Goal: Information Seeking & Learning: Learn about a topic

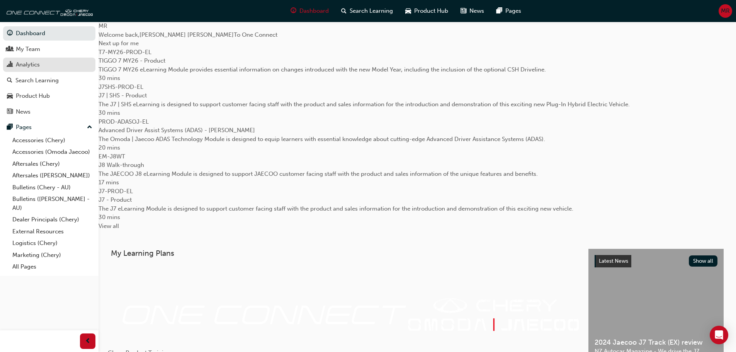
click at [35, 67] on div "Analytics" at bounding box center [28, 64] width 24 height 9
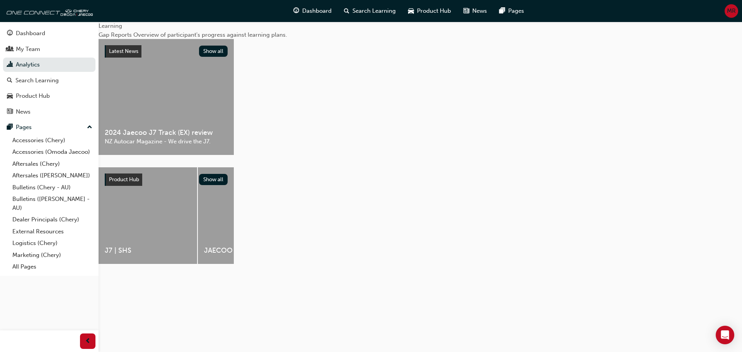
click at [133, 38] on span "Gap Reports" at bounding box center [116, 34] width 35 height 7
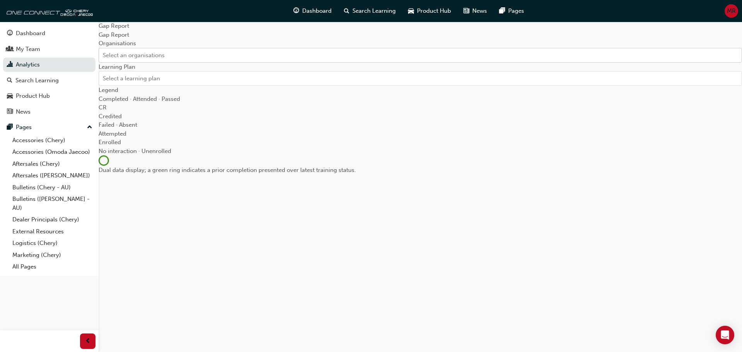
click at [132, 59] on div "Select an organisations" at bounding box center [134, 55] width 62 height 9
click at [104, 58] on input "Organisations Select an organisations" at bounding box center [103, 54] width 1 height 7
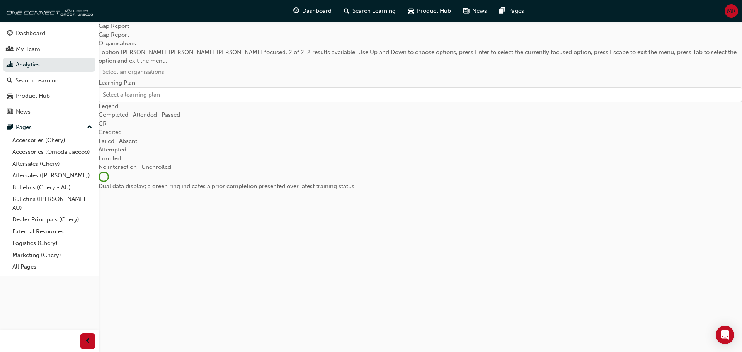
click at [134, 100] on div "Select a learning plan" at bounding box center [131, 96] width 57 height 9
click at [104, 99] on input "Learning Plan Select a learning plan" at bounding box center [103, 95] width 1 height 7
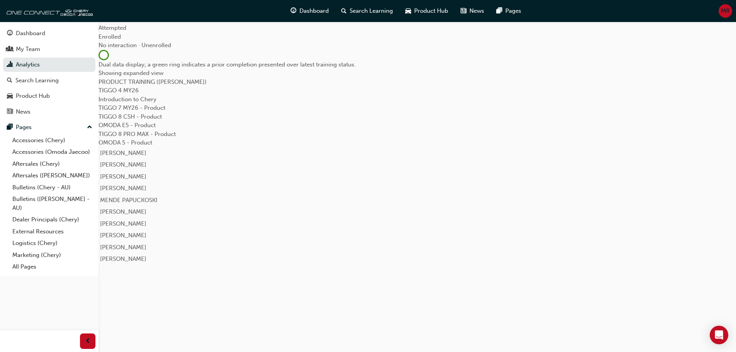
scroll to position [167, 0]
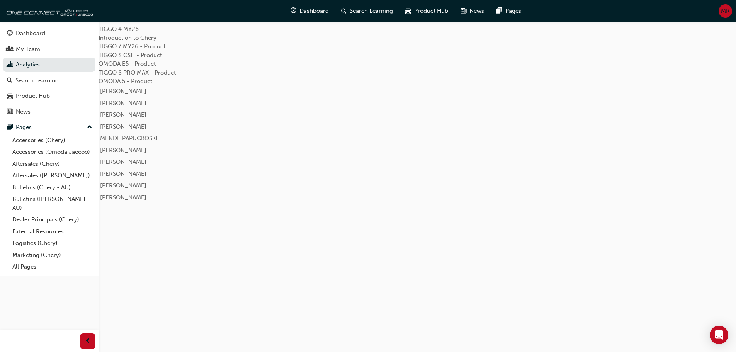
click at [165, 50] on link "TIGGO 7 MY26 - Product" at bounding box center [132, 46] width 67 height 7
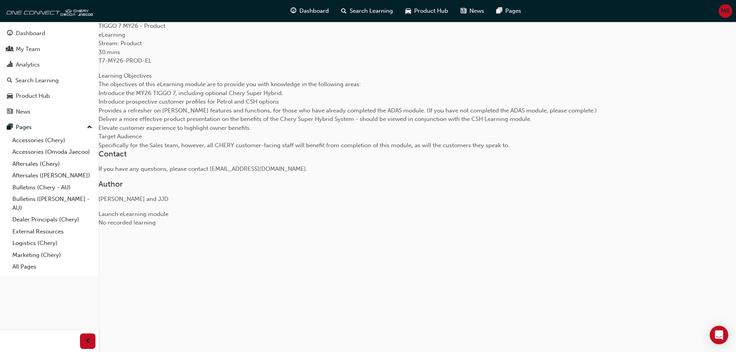
click at [168, 211] on link "Launch eLearning module" at bounding box center [134, 214] width 70 height 7
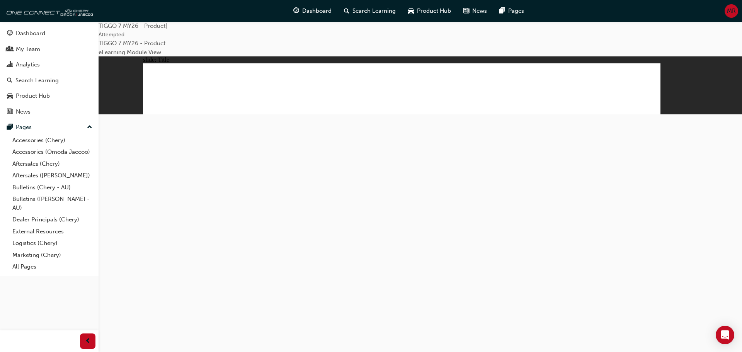
drag, startPoint x: 395, startPoint y: 245, endPoint x: 563, endPoint y: 249, distance: 168.5
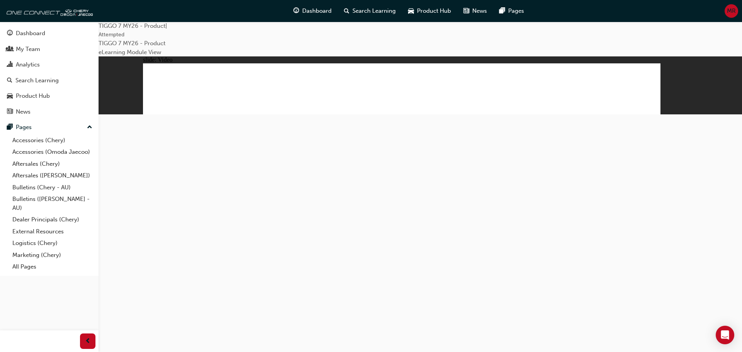
drag, startPoint x: 514, startPoint y: 206, endPoint x: 531, endPoint y: 230, distance: 29.6
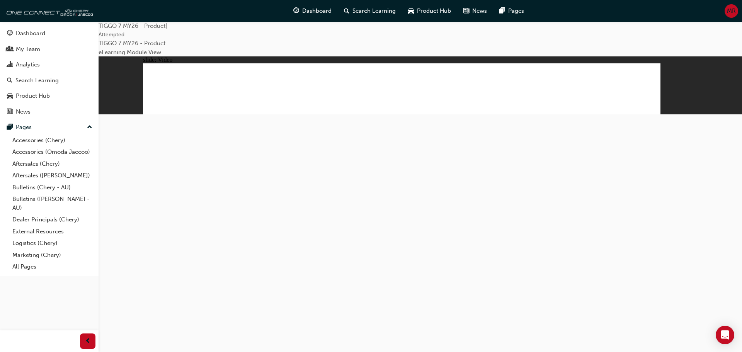
drag, startPoint x: 632, startPoint y: 284, endPoint x: 342, endPoint y: 247, distance: 292.1
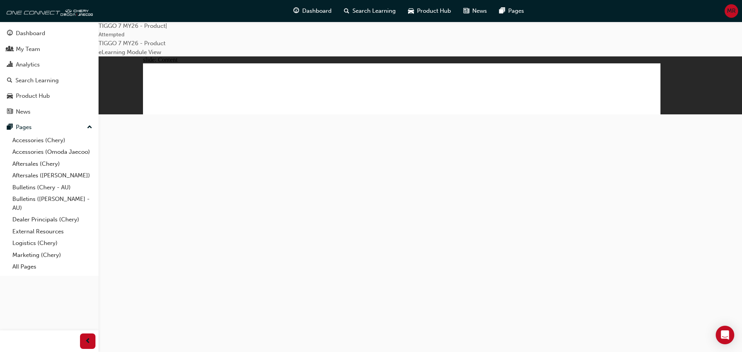
drag, startPoint x: 520, startPoint y: 128, endPoint x: 509, endPoint y: 169, distance: 42.7
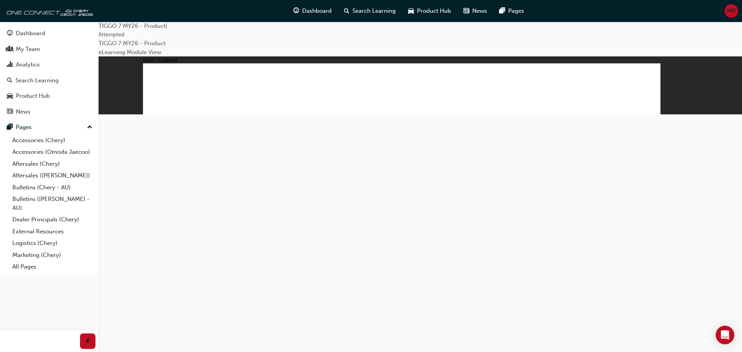
drag, startPoint x: 513, startPoint y: 221, endPoint x: 515, endPoint y: 254, distance: 32.9
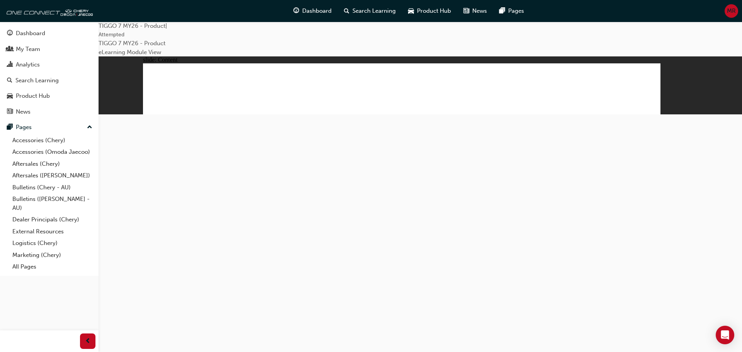
drag, startPoint x: 423, startPoint y: 189, endPoint x: 436, endPoint y: 185, distance: 13.7
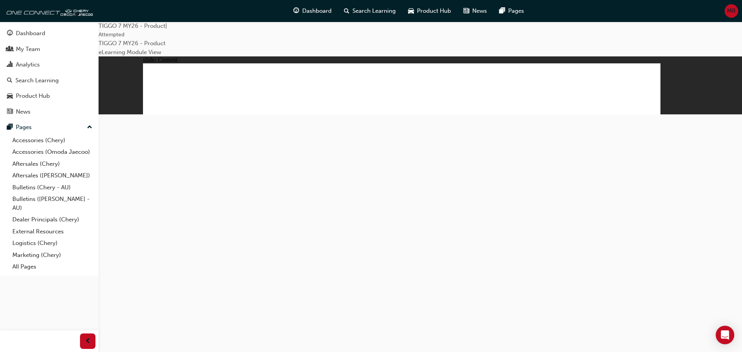
drag, startPoint x: 351, startPoint y: 186, endPoint x: 364, endPoint y: 186, distance: 12.4
drag, startPoint x: 467, startPoint y: 185, endPoint x: 472, endPoint y: 185, distance: 5.0
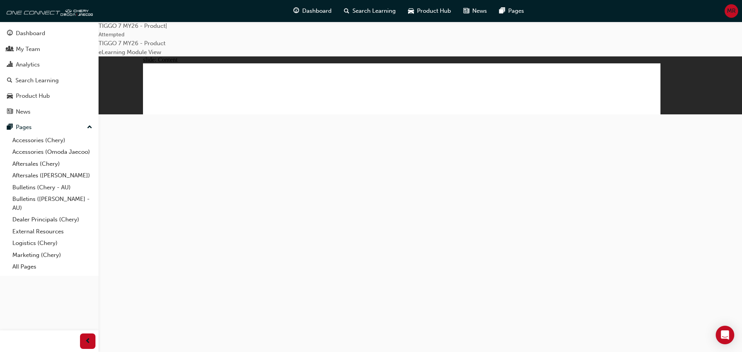
drag, startPoint x: 634, startPoint y: 320, endPoint x: 638, endPoint y: 319, distance: 4.7
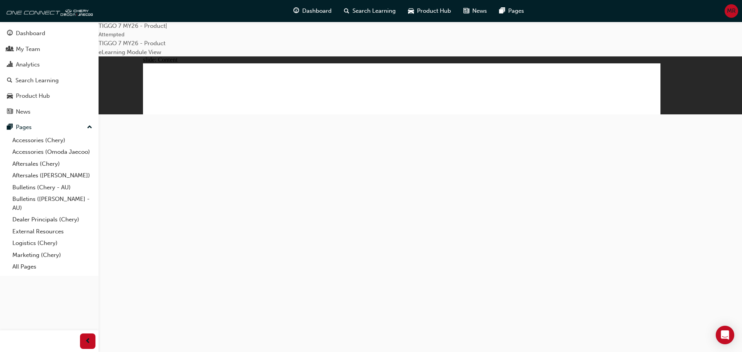
drag, startPoint x: 197, startPoint y: 182, endPoint x: 277, endPoint y: 191, distance: 80.8
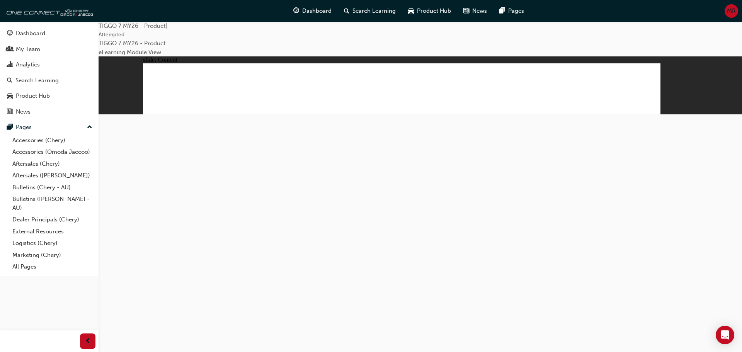
drag, startPoint x: 407, startPoint y: 189, endPoint x: 421, endPoint y: 189, distance: 14.3
drag, startPoint x: 422, startPoint y: 189, endPoint x: 508, endPoint y: 194, distance: 86.7
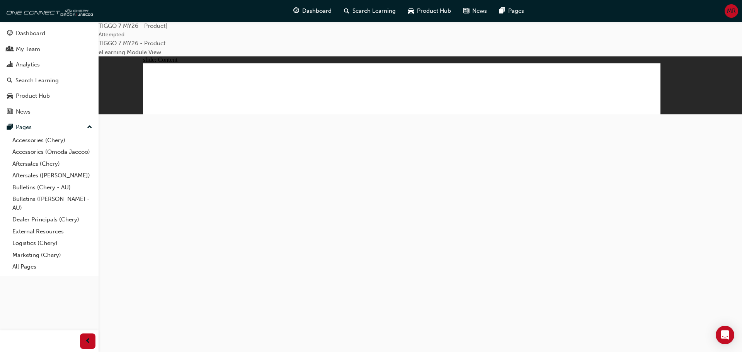
drag, startPoint x: 407, startPoint y: 143, endPoint x: 381, endPoint y: 158, distance: 30.5
drag, startPoint x: 356, startPoint y: 231, endPoint x: 630, endPoint y: 308, distance: 285.3
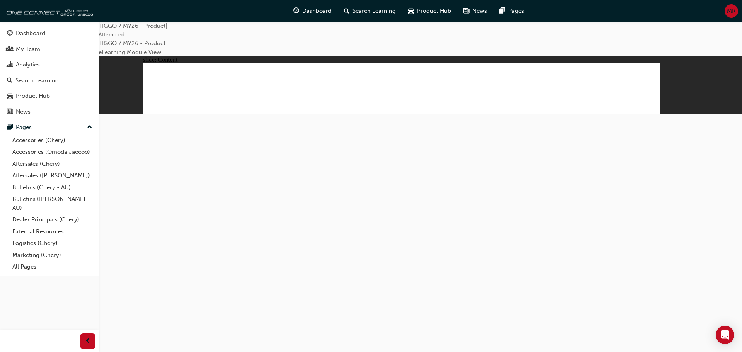
drag, startPoint x: 496, startPoint y: 146, endPoint x: 511, endPoint y: 145, distance: 15.5
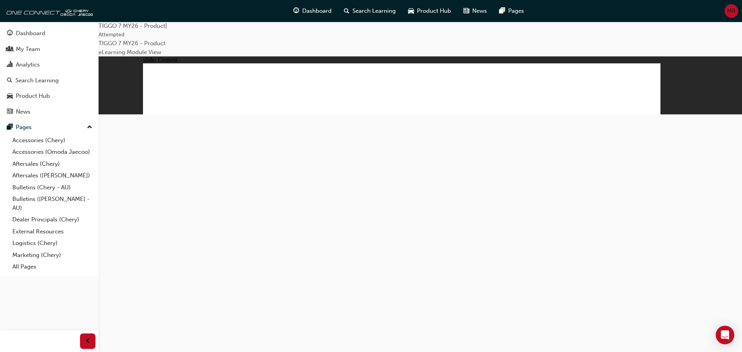
drag, startPoint x: 510, startPoint y: 85, endPoint x: 507, endPoint y: 92, distance: 8.2
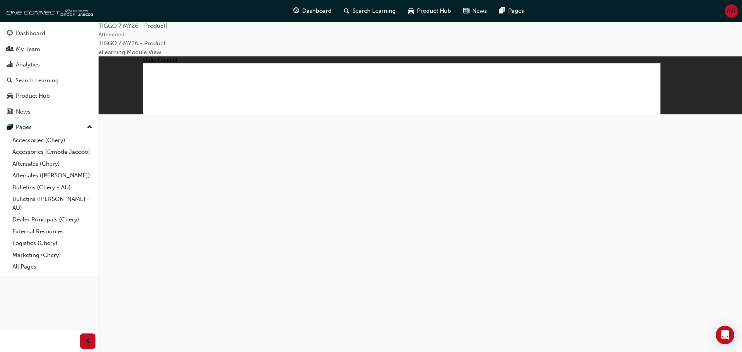
drag, startPoint x: 638, startPoint y: 318, endPoint x: 643, endPoint y: 319, distance: 5.0
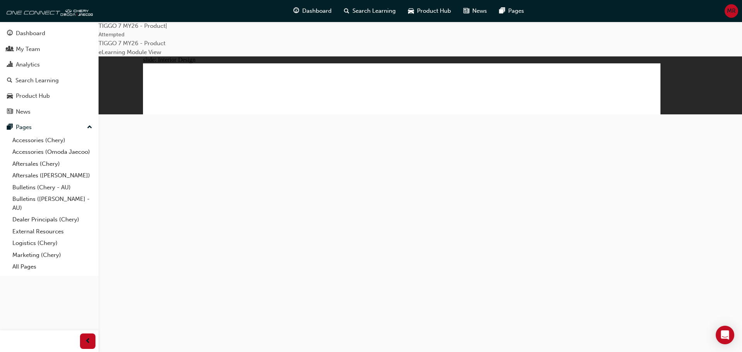
drag, startPoint x: 428, startPoint y: 235, endPoint x: 420, endPoint y: 236, distance: 8.3
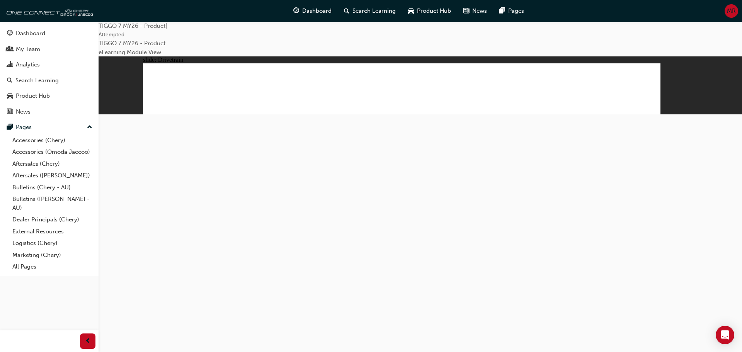
drag, startPoint x: 206, startPoint y: 224, endPoint x: 519, endPoint y: 303, distance: 323.2
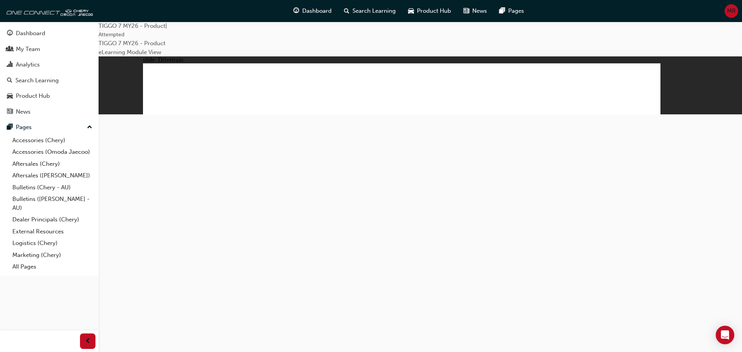
drag, startPoint x: 532, startPoint y: 127, endPoint x: 532, endPoint y: 113, distance: 14.3
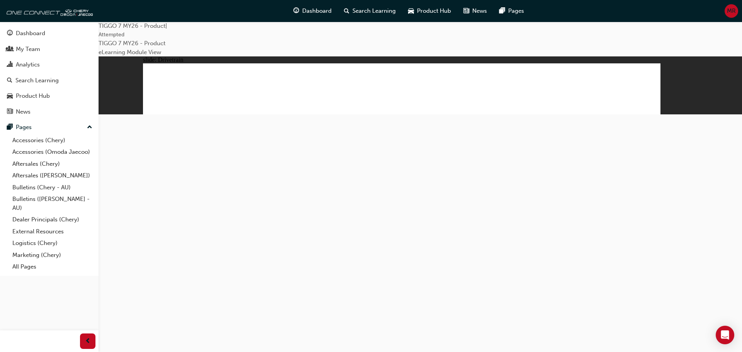
drag, startPoint x: 578, startPoint y: 80, endPoint x: 571, endPoint y: 90, distance: 12.2
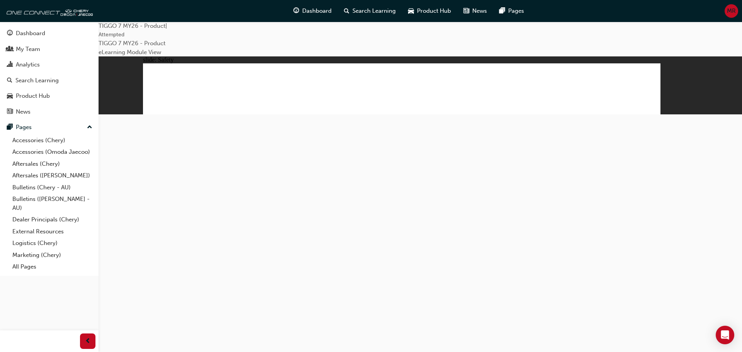
drag, startPoint x: 479, startPoint y: 169, endPoint x: 510, endPoint y: 238, distance: 75.6
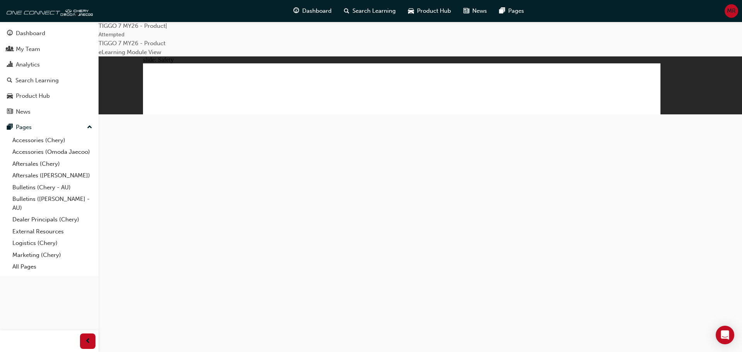
drag, startPoint x: 630, startPoint y: 244, endPoint x: 595, endPoint y: 191, distance: 63.4
drag, startPoint x: 568, startPoint y: 145, endPoint x: 379, endPoint y: 141, distance: 189.4
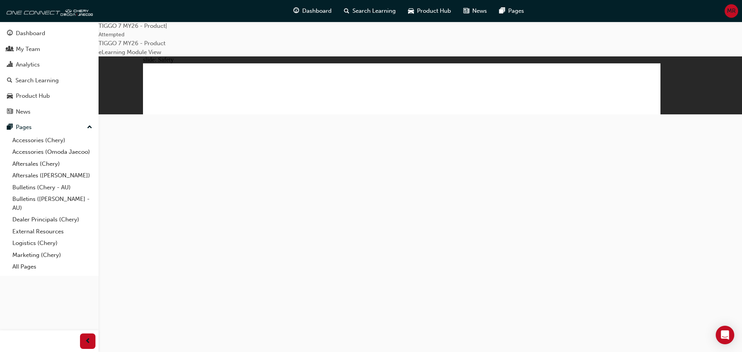
drag, startPoint x: 530, startPoint y: 246, endPoint x: 540, endPoint y: 243, distance: 11.1
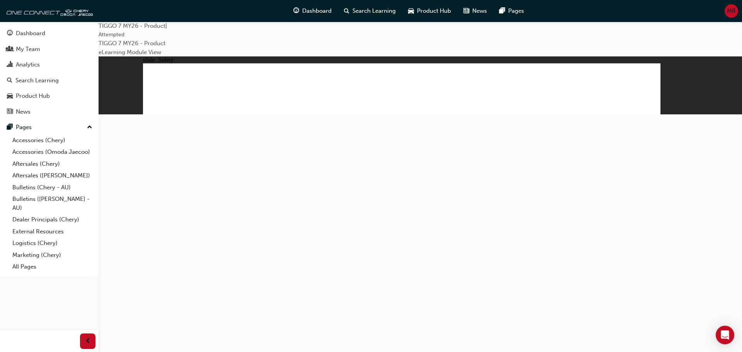
drag, startPoint x: 332, startPoint y: 262, endPoint x: 319, endPoint y: 263, distance: 13.6
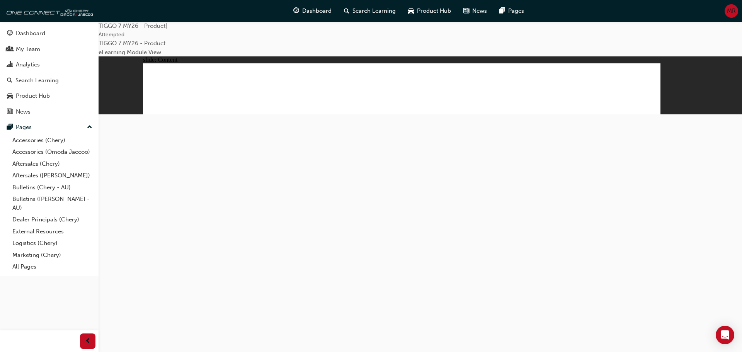
drag, startPoint x: 520, startPoint y: 168, endPoint x: 479, endPoint y: 239, distance: 81.8
drag, startPoint x: 476, startPoint y: 242, endPoint x: 416, endPoint y: 235, distance: 60.3
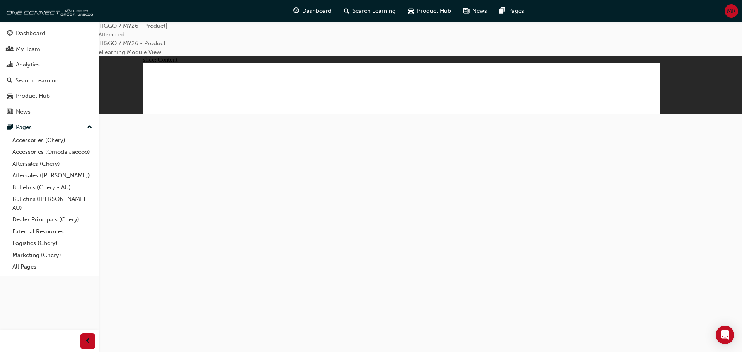
drag, startPoint x: 184, startPoint y: 228, endPoint x: 492, endPoint y: 266, distance: 310.3
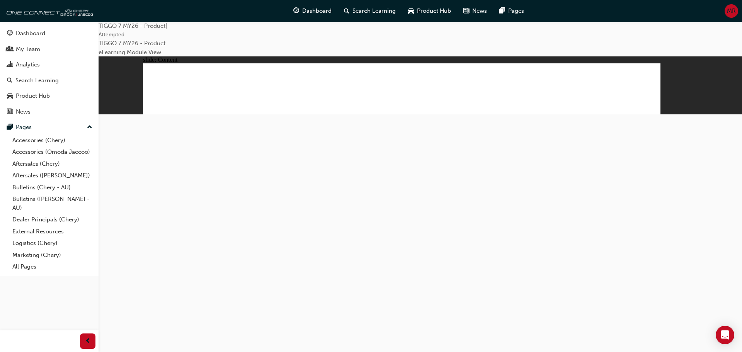
drag, startPoint x: 638, startPoint y: 316, endPoint x: 646, endPoint y: 318, distance: 8.0
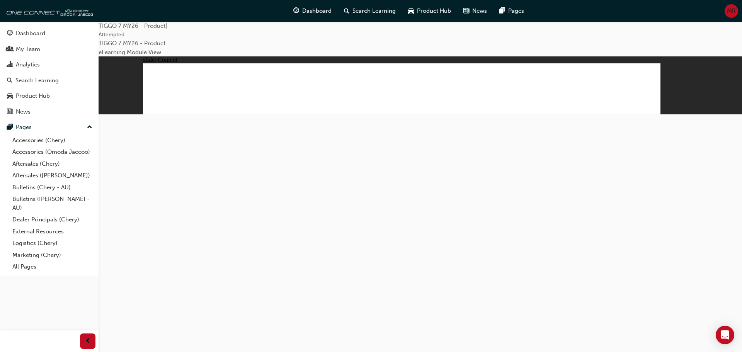
drag, startPoint x: 543, startPoint y: 138, endPoint x: 564, endPoint y: 183, distance: 49.8
drag, startPoint x: 614, startPoint y: 241, endPoint x: 634, endPoint y: 260, distance: 27.3
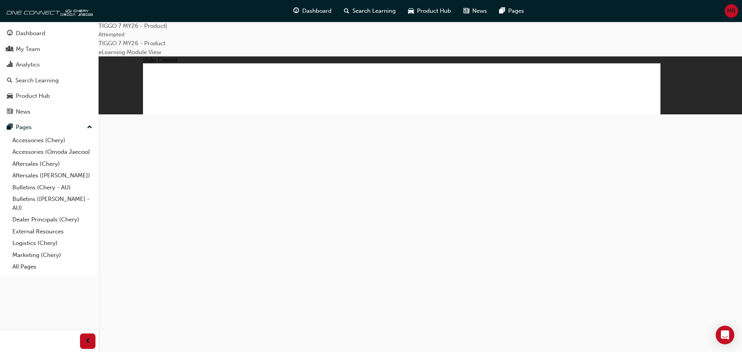
drag, startPoint x: 340, startPoint y: 221, endPoint x: 401, endPoint y: 218, distance: 61.5
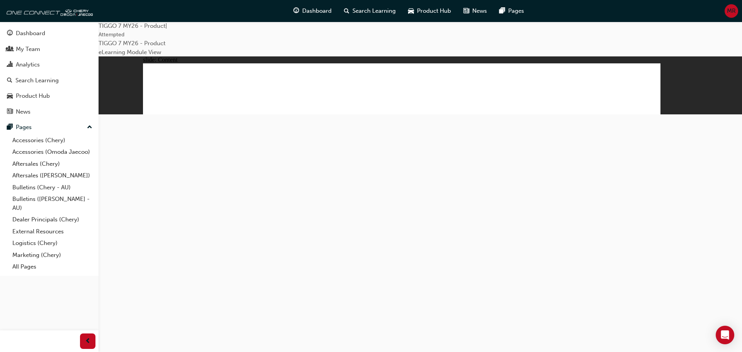
drag, startPoint x: 420, startPoint y: 190, endPoint x: 408, endPoint y: 163, distance: 29.7
drag, startPoint x: 414, startPoint y: 141, endPoint x: 497, endPoint y: 167, distance: 86.9
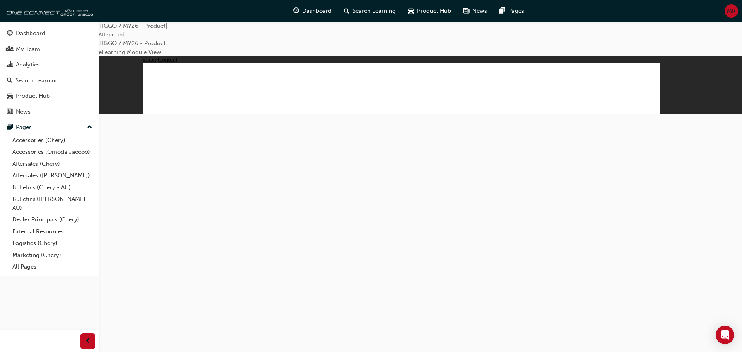
drag, startPoint x: 552, startPoint y: 211, endPoint x: 552, endPoint y: 215, distance: 3.9
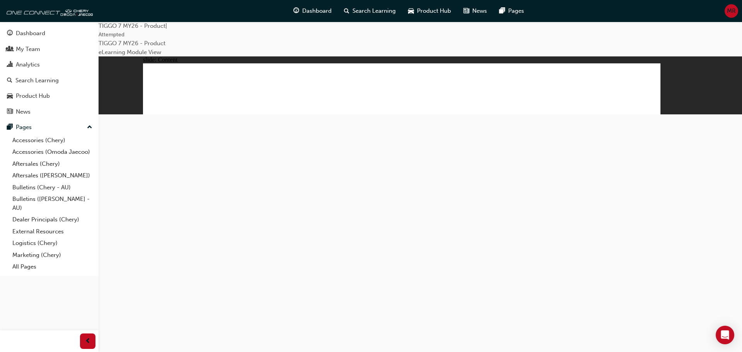
drag, startPoint x: 210, startPoint y: 183, endPoint x: 195, endPoint y: 162, distance: 25.5
drag, startPoint x: 649, startPoint y: 75, endPoint x: 392, endPoint y: 153, distance: 268.3
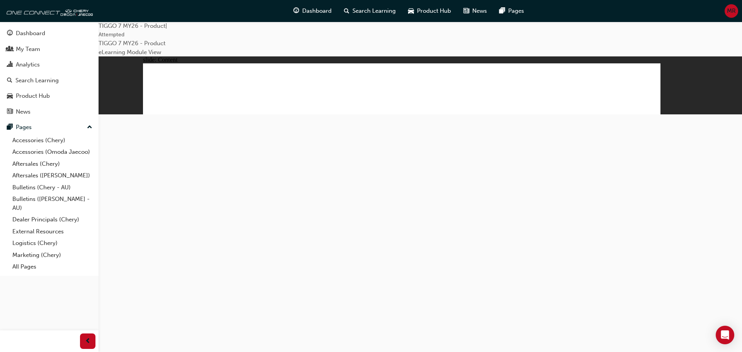
drag, startPoint x: 476, startPoint y: 160, endPoint x: 678, endPoint y: 115, distance: 207.0
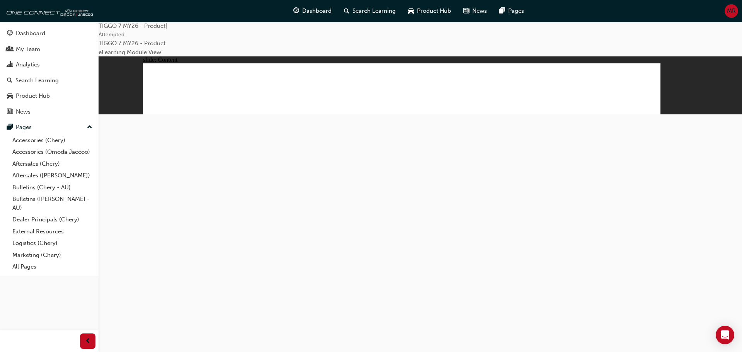
click at [659, 316] on div "slide: Content With [PERSON_NAME] 7-Year Capped Price Servicing Program, our cu…" at bounding box center [402, 193] width 606 height 274
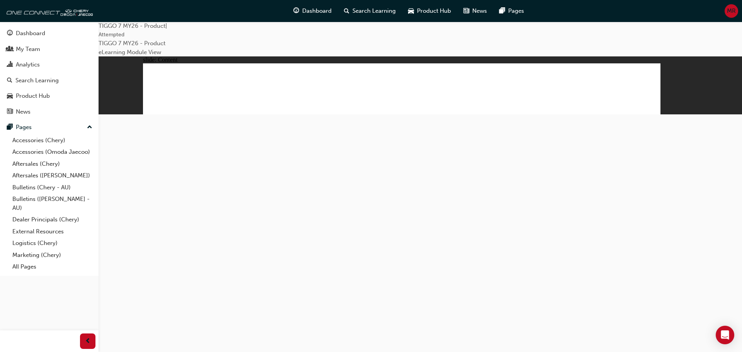
drag, startPoint x: 678, startPoint y: 191, endPoint x: 625, endPoint y: 272, distance: 97.1
click at [674, 198] on div "slide: Content Rectangle 2 Rectangle 1 TIGGO 7 – [GEOGRAPHIC_DATA] REGION As Ch…" at bounding box center [402, 193] width 606 height 274
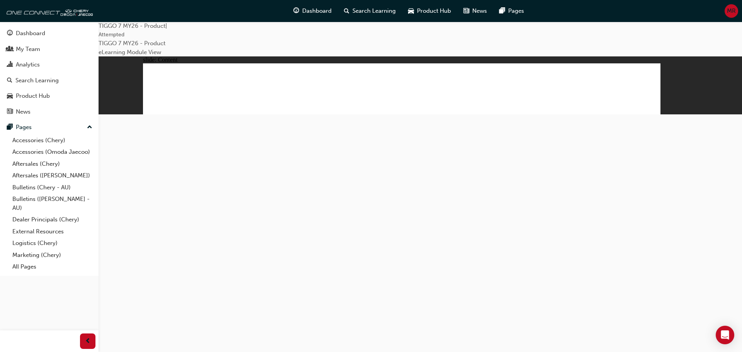
drag, startPoint x: 176, startPoint y: 241, endPoint x: 178, endPoint y: 260, distance: 18.3
drag, startPoint x: 180, startPoint y: 291, endPoint x: 407, endPoint y: 238, distance: 233.6
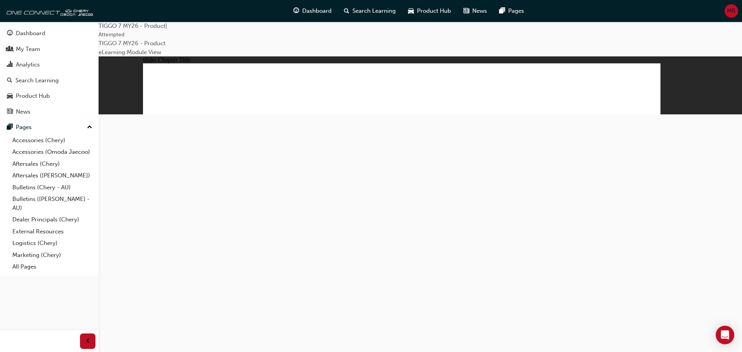
drag, startPoint x: 440, startPoint y: 140, endPoint x: 491, endPoint y: 206, distance: 83.2
drag, startPoint x: 556, startPoint y: 149, endPoint x: 536, endPoint y: 144, distance: 20.6
drag, startPoint x: 390, startPoint y: 81, endPoint x: 606, endPoint y: 209, distance: 251.4
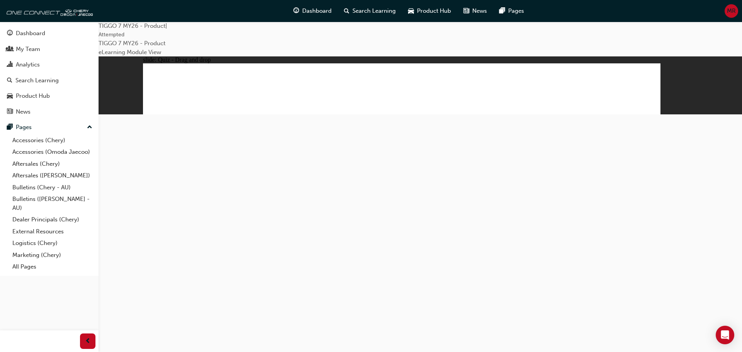
drag, startPoint x: 601, startPoint y: 78, endPoint x: 202, endPoint y: 200, distance: 417.7
drag, startPoint x: 480, startPoint y: 86, endPoint x: 302, endPoint y: 207, distance: 215.3
drag, startPoint x: 541, startPoint y: 159, endPoint x: 418, endPoint y: 213, distance: 134.2
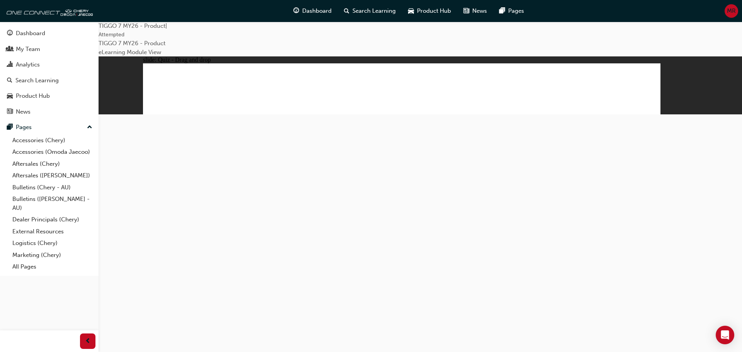
drag, startPoint x: 493, startPoint y: 117, endPoint x: 194, endPoint y: 226, distance: 318.8
drag, startPoint x: 406, startPoint y: 126, endPoint x: 377, endPoint y: 218, distance: 96.7
drag, startPoint x: 583, startPoint y: 149, endPoint x: 454, endPoint y: 241, distance: 158.4
drag, startPoint x: 396, startPoint y: 91, endPoint x: 421, endPoint y: 250, distance: 161.1
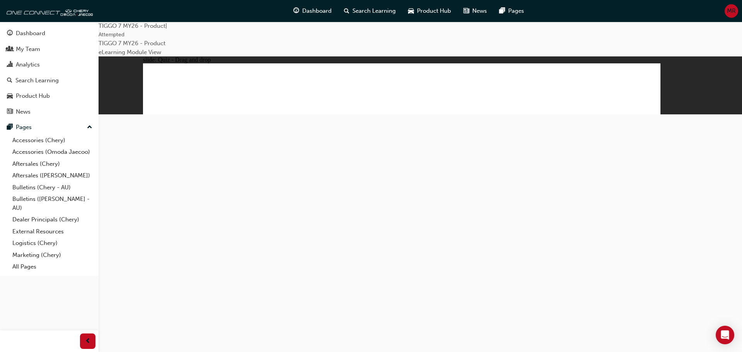
drag, startPoint x: 454, startPoint y: 92, endPoint x: 209, endPoint y: 241, distance: 287.0
drag, startPoint x: 506, startPoint y: 94, endPoint x: 250, endPoint y: 233, distance: 291.5
drag, startPoint x: 557, startPoint y: 90, endPoint x: 450, endPoint y: 233, distance: 179.1
drag, startPoint x: 605, startPoint y: 93, endPoint x: 297, endPoint y: 227, distance: 335.6
drag, startPoint x: 609, startPoint y: 132, endPoint x: 529, endPoint y: 240, distance: 134.5
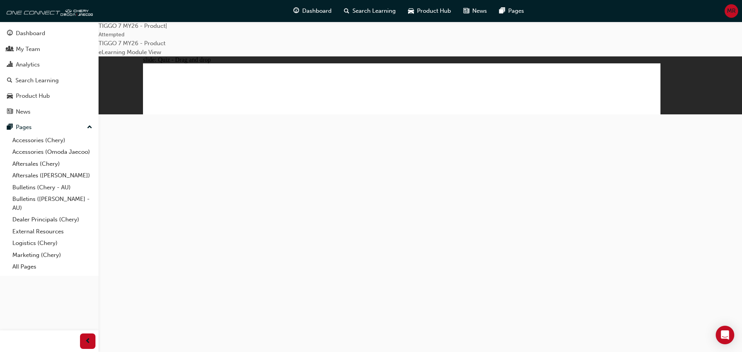
drag, startPoint x: 553, startPoint y: 138, endPoint x: 304, endPoint y: 259, distance: 276.5
drag, startPoint x: 505, startPoint y: 138, endPoint x: 536, endPoint y: 242, distance: 109.3
drag, startPoint x: 452, startPoint y: 142, endPoint x: 249, endPoint y: 265, distance: 237.7
drag, startPoint x: 556, startPoint y: 115, endPoint x: 334, endPoint y: 199, distance: 237.9
drag, startPoint x: 496, startPoint y: 112, endPoint x: 274, endPoint y: 250, distance: 260.6
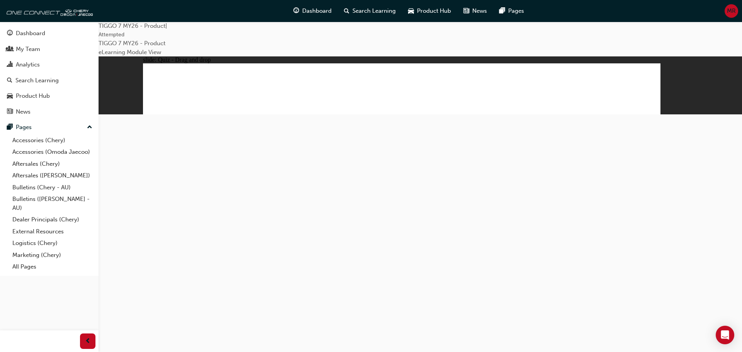
drag, startPoint x: 442, startPoint y: 114, endPoint x: 414, endPoint y: 248, distance: 136.2
drag, startPoint x: 397, startPoint y: 111, endPoint x: 312, endPoint y: 262, distance: 172.8
drag, startPoint x: 605, startPoint y: 105, endPoint x: 241, endPoint y: 217, distance: 380.6
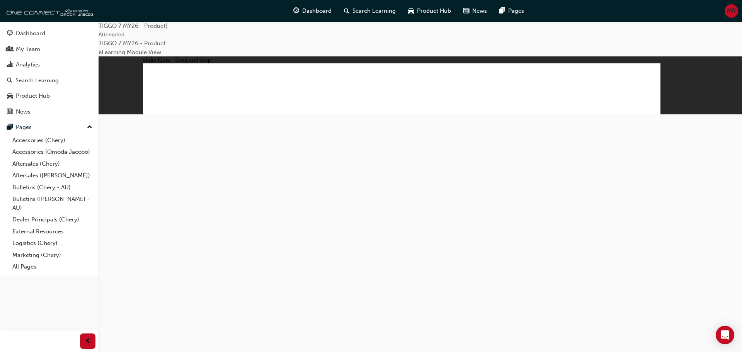
drag, startPoint x: 443, startPoint y: 135, endPoint x: 466, endPoint y: 177, distance: 48.2
drag, startPoint x: 505, startPoint y: 102, endPoint x: 520, endPoint y: 235, distance: 134.2
radio input "true"
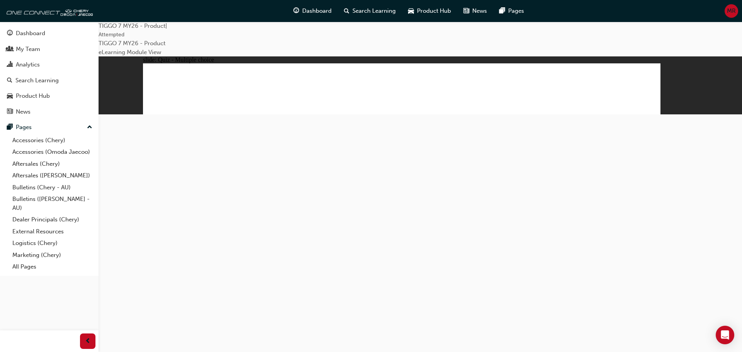
drag, startPoint x: 391, startPoint y: 88, endPoint x: 430, endPoint y: 211, distance: 128.8
drag, startPoint x: 416, startPoint y: 110, endPoint x: 439, endPoint y: 231, distance: 122.3
drag, startPoint x: 498, startPoint y: 91, endPoint x: 437, endPoint y: 238, distance: 159.0
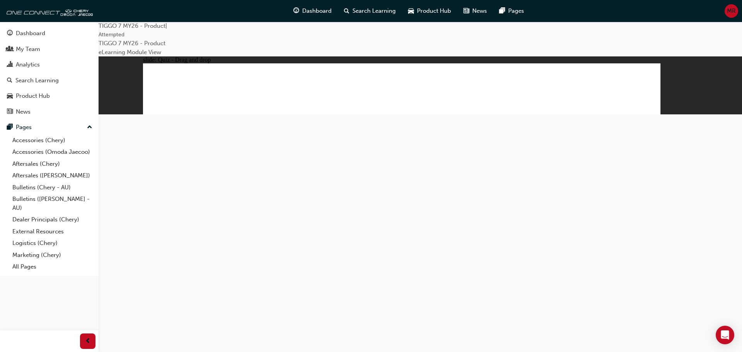
drag, startPoint x: 569, startPoint y: 93, endPoint x: 512, endPoint y: 227, distance: 145.2
drag, startPoint x: 576, startPoint y: 112, endPoint x: 515, endPoint y: 233, distance: 136.1
drag, startPoint x: 507, startPoint y: 109, endPoint x: 487, endPoint y: 276, distance: 168.5
drag, startPoint x: 493, startPoint y: 109, endPoint x: 496, endPoint y: 245, distance: 136.4
drag, startPoint x: 497, startPoint y: 129, endPoint x: 496, endPoint y: 262, distance: 132.5
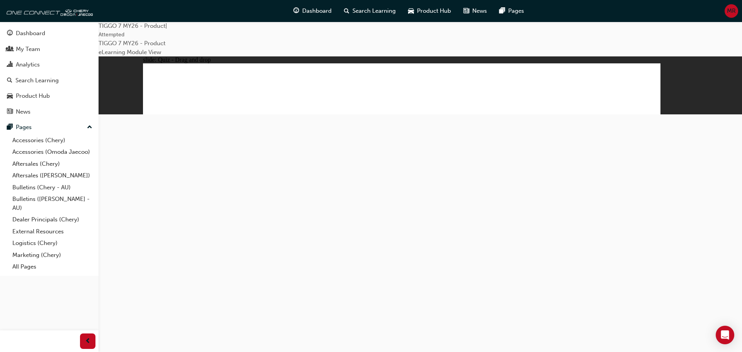
radio input "true"
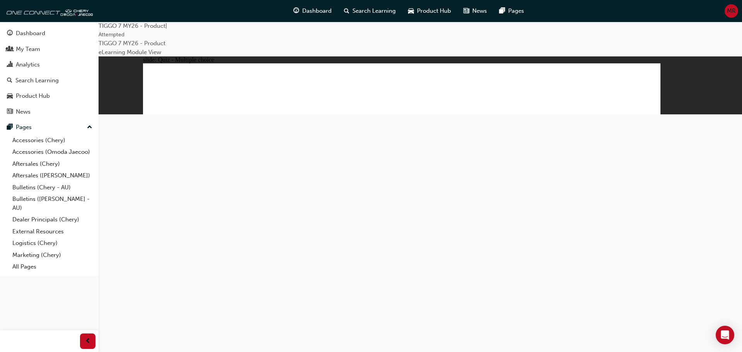
drag, startPoint x: 389, startPoint y: 85, endPoint x: 381, endPoint y: 79, distance: 10.1
drag, startPoint x: 401, startPoint y: 99, endPoint x: 513, endPoint y: 211, distance: 158.7
drag, startPoint x: 565, startPoint y: 133, endPoint x: 611, endPoint y: 206, distance: 86.6
drag, startPoint x: 507, startPoint y: 81, endPoint x: 345, endPoint y: 200, distance: 201.4
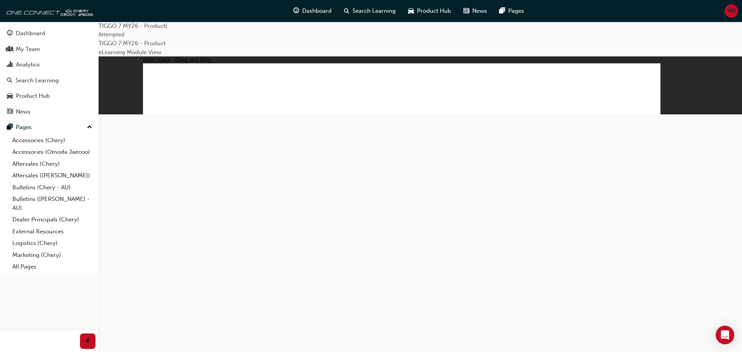
drag, startPoint x: 614, startPoint y: 85, endPoint x: 252, endPoint y: 205, distance: 381.0
drag, startPoint x: 458, startPoint y: 132, endPoint x: 428, endPoint y: 198, distance: 72.5
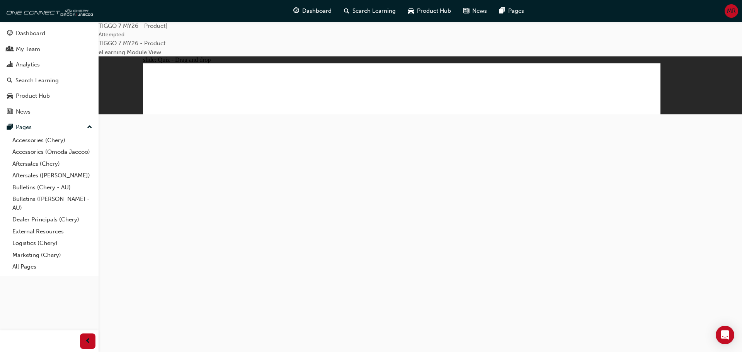
radio input "false"
radio input "true"
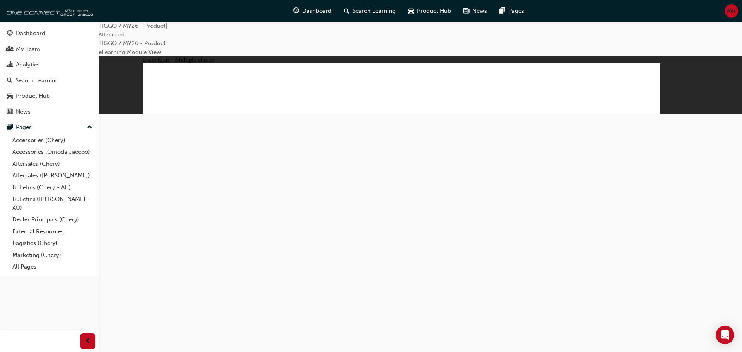
radio input "true"
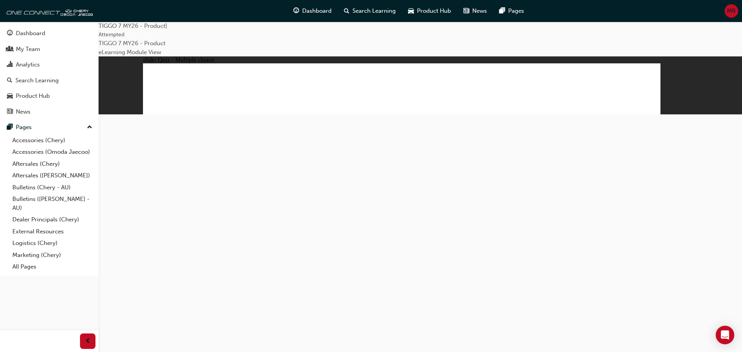
radio input "true"
drag, startPoint x: 639, startPoint y: 233, endPoint x: 455, endPoint y: 136, distance: 207.2
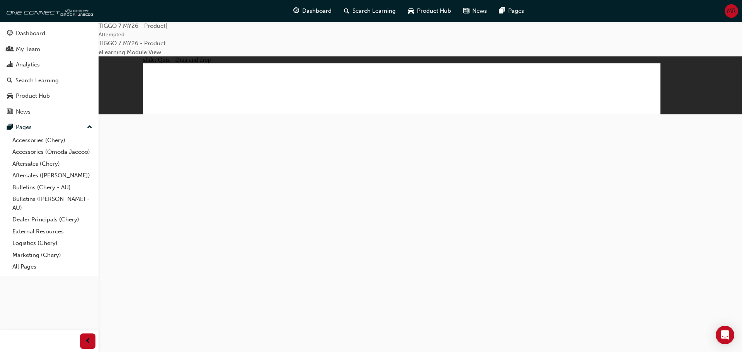
drag, startPoint x: 375, startPoint y: 85, endPoint x: 589, endPoint y: 205, distance: 244.7
drag, startPoint x: 504, startPoint y: 83, endPoint x: 212, endPoint y: 205, distance: 316.2
drag, startPoint x: 578, startPoint y: 88, endPoint x: 195, endPoint y: 207, distance: 401.2
drag, startPoint x: 540, startPoint y: 151, endPoint x: 407, endPoint y: 220, distance: 150.2
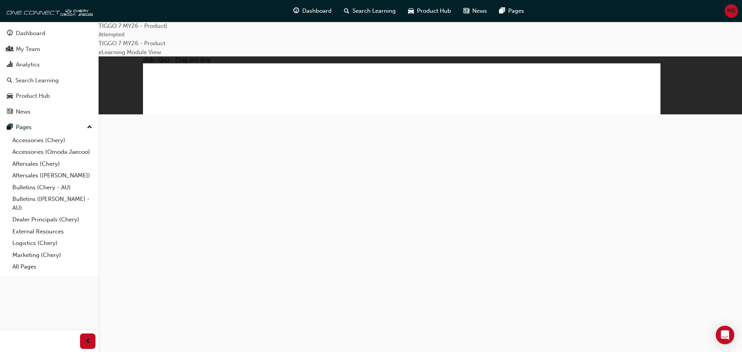
drag, startPoint x: 431, startPoint y: 149, endPoint x: 501, endPoint y: 216, distance: 97.3
drag, startPoint x: 508, startPoint y: 224, endPoint x: 581, endPoint y: 110, distance: 134.6
drag, startPoint x: 183, startPoint y: 202, endPoint x: 269, endPoint y: 206, distance: 86.3
drag, startPoint x: 296, startPoint y: 214, endPoint x: 505, endPoint y: 214, distance: 209.4
drag, startPoint x: 474, startPoint y: 88, endPoint x: 185, endPoint y: 209, distance: 313.6
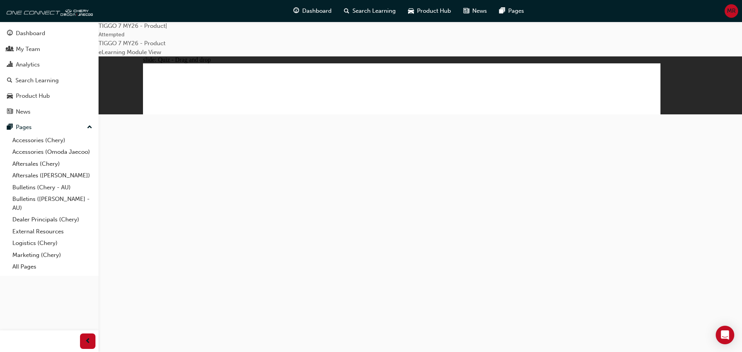
drag, startPoint x: 437, startPoint y: 148, endPoint x: 294, endPoint y: 220, distance: 159.6
drag, startPoint x: 407, startPoint y: 120, endPoint x: 223, endPoint y: 218, distance: 209.3
drag, startPoint x: 616, startPoint y: 124, endPoint x: 413, endPoint y: 241, distance: 234.0
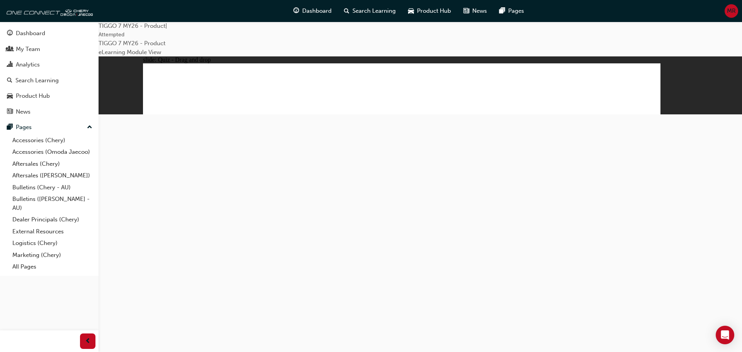
drag, startPoint x: 495, startPoint y: 133, endPoint x: 217, endPoint y: 267, distance: 308.8
drag, startPoint x: 407, startPoint y: 94, endPoint x: 422, endPoint y: 248, distance: 154.9
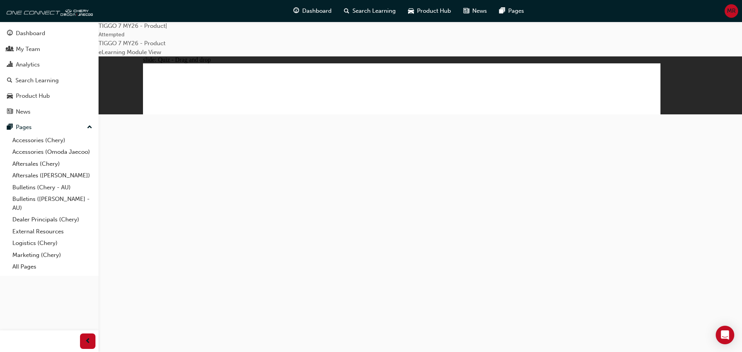
drag, startPoint x: 447, startPoint y: 87, endPoint x: 444, endPoint y: 233, distance: 146.1
drag, startPoint x: 382, startPoint y: 114, endPoint x: 219, endPoint y: 241, distance: 207.0
drag, startPoint x: 440, startPoint y: 117, endPoint x: 517, endPoint y: 252, distance: 154.5
drag, startPoint x: 503, startPoint y: 115, endPoint x: 238, endPoint y: 235, distance: 291.9
drag, startPoint x: 442, startPoint y: 142, endPoint x: 286, endPoint y: 233, distance: 181.3
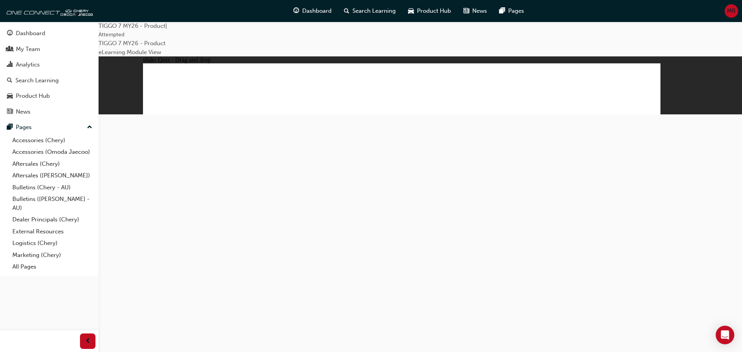
drag, startPoint x: 493, startPoint y: 136, endPoint x: 530, endPoint y: 233, distance: 103.8
drag, startPoint x: 554, startPoint y: 140, endPoint x: 313, endPoint y: 226, distance: 256.2
drag, startPoint x: 559, startPoint y: 116, endPoint x: 233, endPoint y: 239, distance: 349.1
drag, startPoint x: 507, startPoint y: 90, endPoint x: 427, endPoint y: 223, distance: 154.4
drag, startPoint x: 561, startPoint y: 93, endPoint x: 293, endPoint y: 246, distance: 309.1
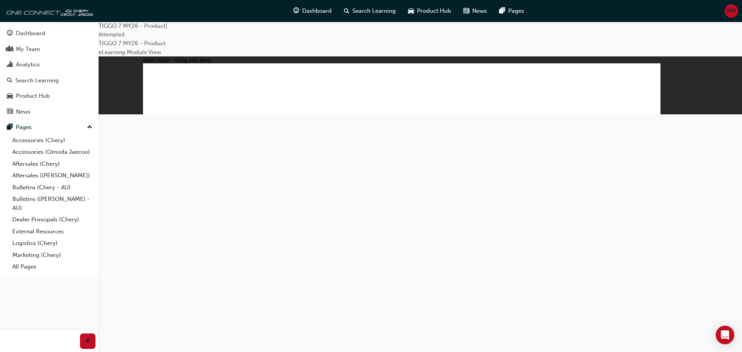
drag, startPoint x: 615, startPoint y: 90, endPoint x: 322, endPoint y: 240, distance: 329.5
drag, startPoint x: 603, startPoint y: 113, endPoint x: 422, endPoint y: 257, distance: 231.0
drag, startPoint x: 593, startPoint y: 113, endPoint x: 471, endPoint y: 216, distance: 159.9
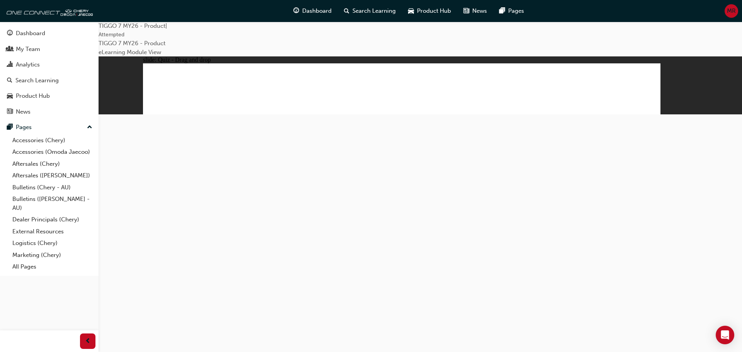
drag, startPoint x: 413, startPoint y: 110, endPoint x: 266, endPoint y: 213, distance: 179.0
drag, startPoint x: 512, startPoint y: 114, endPoint x: 267, endPoint y: 222, distance: 267.9
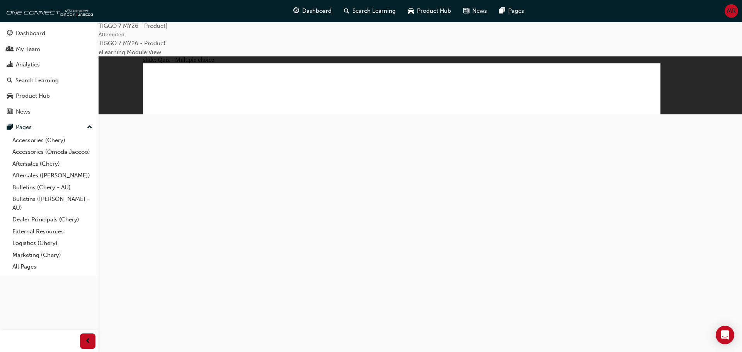
drag, startPoint x: 401, startPoint y: 96, endPoint x: 437, endPoint y: 246, distance: 154.4
drag, startPoint x: 402, startPoint y: 109, endPoint x: 471, endPoint y: 218, distance: 128.8
drag, startPoint x: 485, startPoint y: 129, endPoint x: 484, endPoint y: 207, distance: 78.8
drag, startPoint x: 498, startPoint y: 118, endPoint x: 485, endPoint y: 246, distance: 129.2
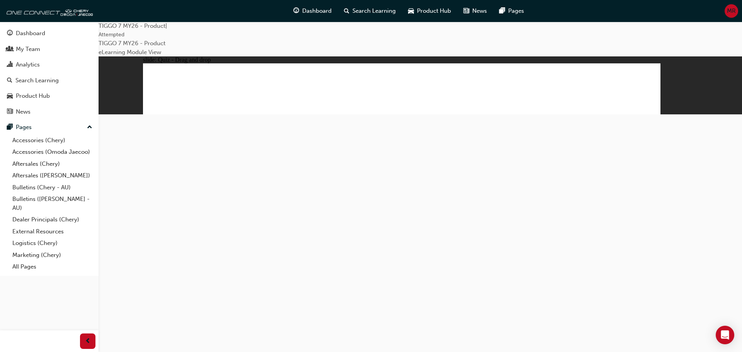
drag, startPoint x: 494, startPoint y: 91, endPoint x: 464, endPoint y: 270, distance: 181.4
drag, startPoint x: 577, startPoint y: 118, endPoint x: 496, endPoint y: 243, distance: 148.8
drag, startPoint x: 576, startPoint y: 89, endPoint x: 488, endPoint y: 255, distance: 187.9
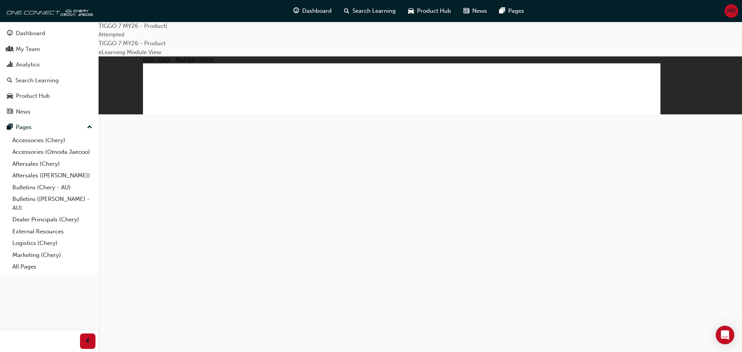
drag, startPoint x: 387, startPoint y: 247, endPoint x: 397, endPoint y: 249, distance: 10.2
drag, startPoint x: 586, startPoint y: 91, endPoint x: 406, endPoint y: 211, distance: 216.6
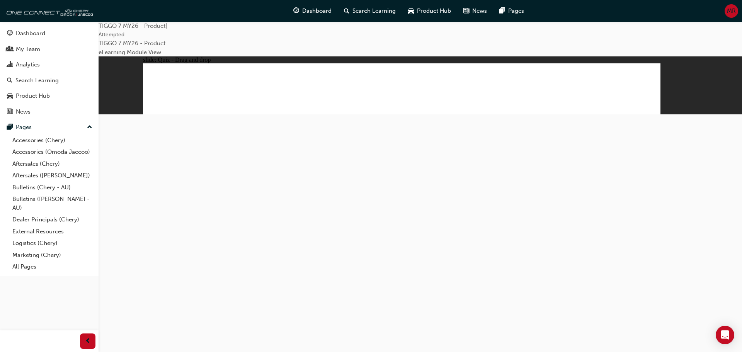
drag, startPoint x: 547, startPoint y: 159, endPoint x: 584, endPoint y: 215, distance: 66.6
drag, startPoint x: 439, startPoint y: 136, endPoint x: 474, endPoint y: 135, distance: 35.6
drag, startPoint x: 492, startPoint y: 92, endPoint x: 318, endPoint y: 213, distance: 211.5
drag, startPoint x: 382, startPoint y: 87, endPoint x: 487, endPoint y: 191, distance: 148.1
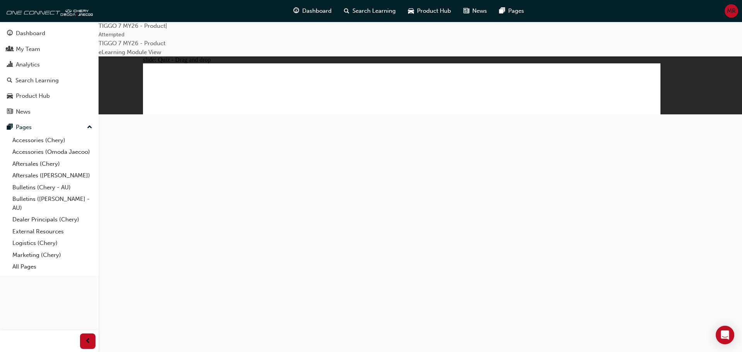
drag, startPoint x: 456, startPoint y: 146, endPoint x: 229, endPoint y: 224, distance: 240.3
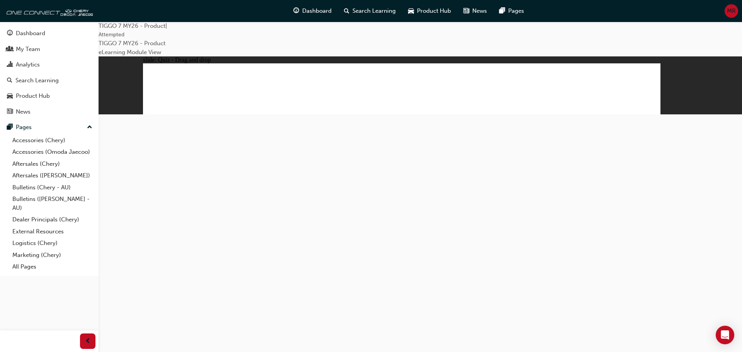
drag, startPoint x: 392, startPoint y: 85, endPoint x: 605, endPoint y: 205, distance: 245.0
drag, startPoint x: 564, startPoint y: 143, endPoint x: 424, endPoint y: 216, distance: 157.6
drag, startPoint x: 491, startPoint y: 92, endPoint x: 209, endPoint y: 211, distance: 305.7
drag, startPoint x: 429, startPoint y: 141, endPoint x: 488, endPoint y: 212, distance: 91.9
drag, startPoint x: 618, startPoint y: 105, endPoint x: 326, endPoint y: 224, distance: 314.4
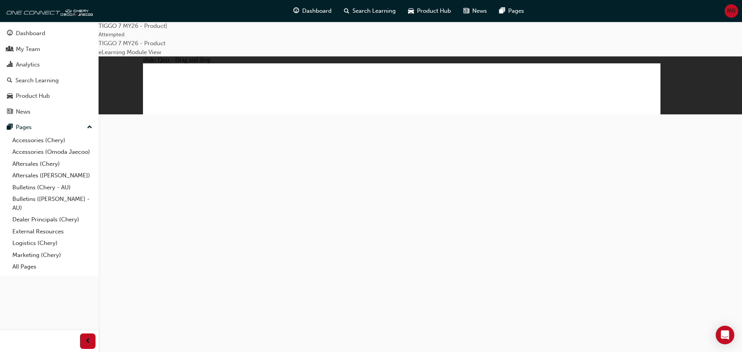
drag, startPoint x: 296, startPoint y: 213, endPoint x: 544, endPoint y: 120, distance: 264.2
drag, startPoint x: 598, startPoint y: 89, endPoint x: 291, endPoint y: 206, distance: 328.7
drag, startPoint x: 411, startPoint y: 123, endPoint x: 250, endPoint y: 227, distance: 192.4
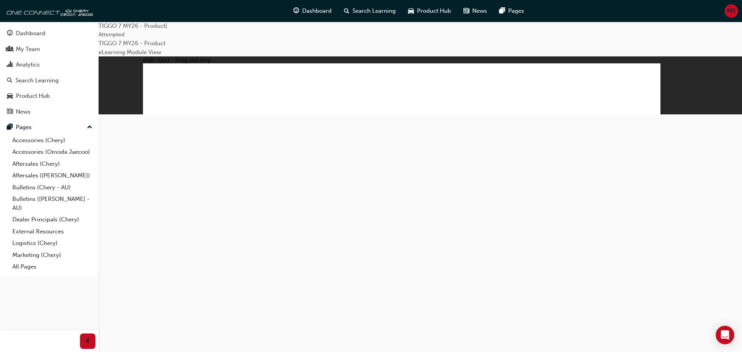
drag, startPoint x: 506, startPoint y: 115, endPoint x: 402, endPoint y: 205, distance: 137.2
drag, startPoint x: 627, startPoint y: 125, endPoint x: 503, endPoint y: 234, distance: 165.3
drag, startPoint x: 396, startPoint y: 92, endPoint x: 418, endPoint y: 240, distance: 150.3
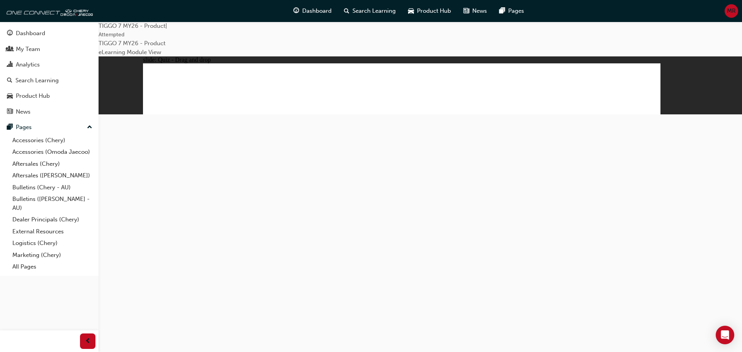
drag, startPoint x: 447, startPoint y: 88, endPoint x: 202, endPoint y: 231, distance: 283.9
drag, startPoint x: 501, startPoint y: 90, endPoint x: 268, endPoint y: 234, distance: 274.1
drag, startPoint x: 559, startPoint y: 88, endPoint x: 378, endPoint y: 218, distance: 223.0
drag, startPoint x: 606, startPoint y: 92, endPoint x: 335, endPoint y: 235, distance: 307.3
drag, startPoint x: 376, startPoint y: 129, endPoint x: 193, endPoint y: 256, distance: 222.2
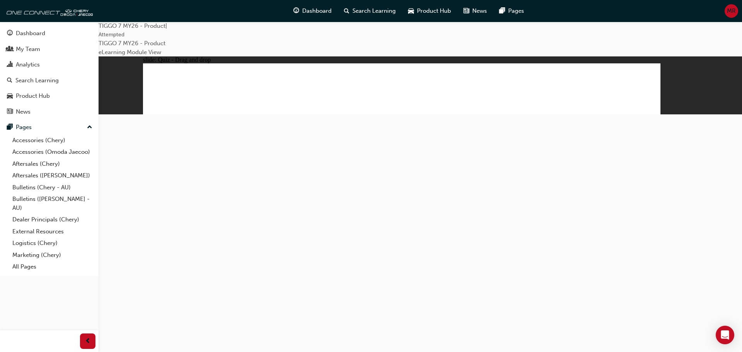
drag, startPoint x: 442, startPoint y: 116, endPoint x: 452, endPoint y: 228, distance: 113.3
drag, startPoint x: 492, startPoint y: 114, endPoint x: 295, endPoint y: 238, distance: 232.8
drag, startPoint x: 568, startPoint y: 114, endPoint x: 314, endPoint y: 251, distance: 288.7
drag, startPoint x: 619, startPoint y: 112, endPoint x: 515, endPoint y: 228, distance: 155.7
drag, startPoint x: 566, startPoint y: 129, endPoint x: 563, endPoint y: 133, distance: 4.7
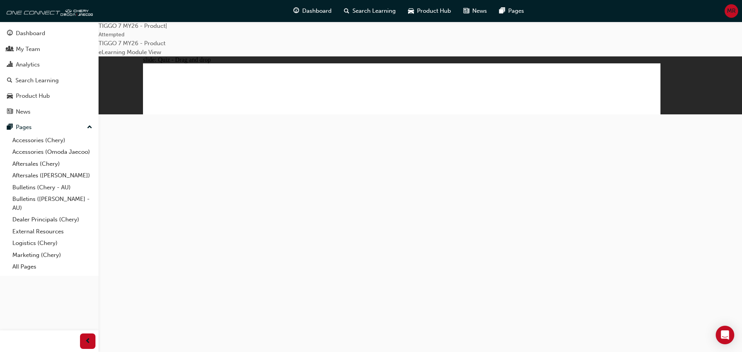
drag, startPoint x: 546, startPoint y: 149, endPoint x: 340, endPoint y: 253, distance: 230.7
drag, startPoint x: 452, startPoint y: 135, endPoint x: 315, endPoint y: 259, distance: 184.4
drag, startPoint x: 508, startPoint y: 131, endPoint x: 483, endPoint y: 237, distance: 109.3
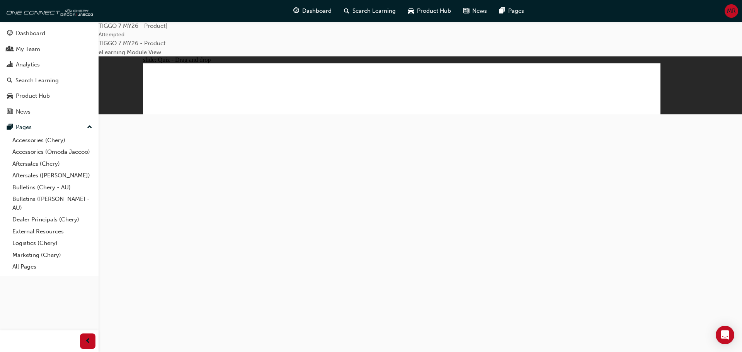
drag, startPoint x: 590, startPoint y: 105, endPoint x: 452, endPoint y: 173, distance: 154.1
drag, startPoint x: 423, startPoint y: 114, endPoint x: 274, endPoint y: 210, distance: 177.7
drag, startPoint x: 476, startPoint y: 137, endPoint x: 272, endPoint y: 226, distance: 222.5
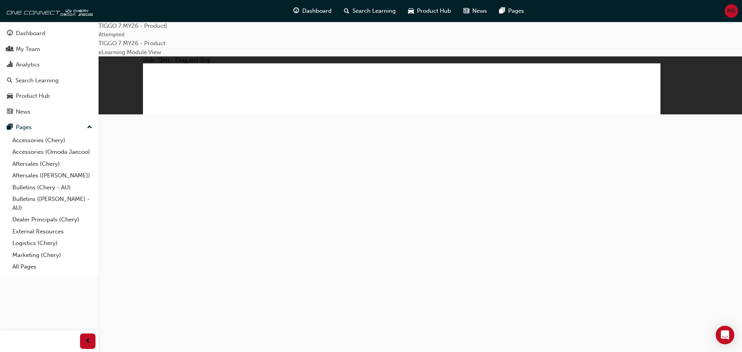
drag, startPoint x: 428, startPoint y: 91, endPoint x: 439, endPoint y: 216, distance: 125.7
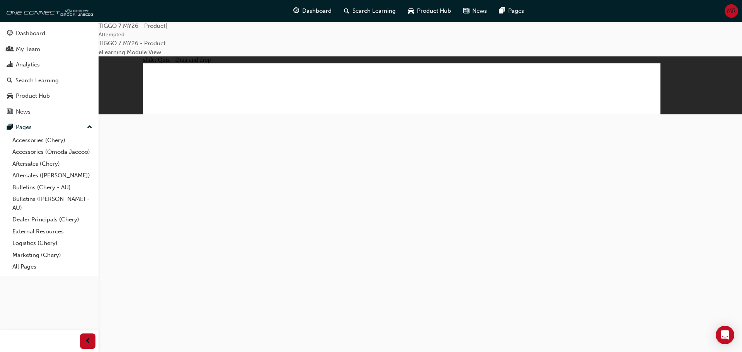
drag, startPoint x: 414, startPoint y: 113, endPoint x: 427, endPoint y: 239, distance: 126.2
drag, startPoint x: 479, startPoint y: 114, endPoint x: 459, endPoint y: 235, distance: 121.8
drag, startPoint x: 493, startPoint y: 92, endPoint x: 460, endPoint y: 245, distance: 156.8
drag, startPoint x: 489, startPoint y: 140, endPoint x: 457, endPoint y: 257, distance: 122.0
drag, startPoint x: 570, startPoint y: 110, endPoint x: 481, endPoint y: 273, distance: 185.2
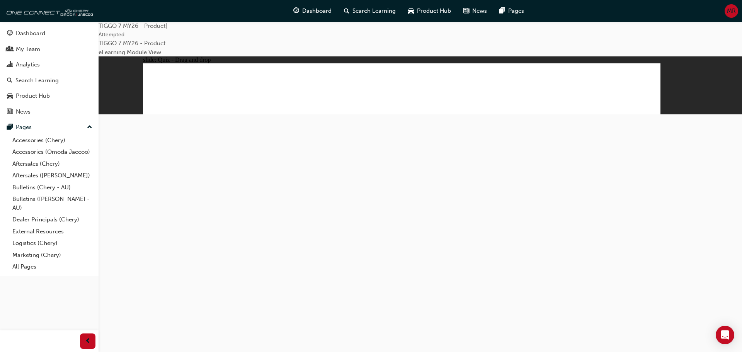
drag, startPoint x: 576, startPoint y: 98, endPoint x: 463, endPoint y: 265, distance: 201.4
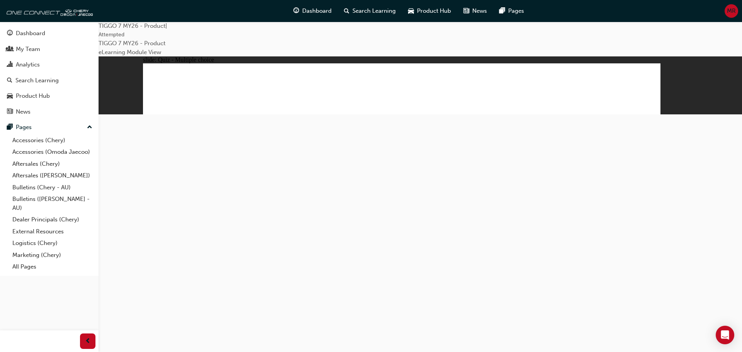
drag, startPoint x: 529, startPoint y: 151, endPoint x: 588, endPoint y: 217, distance: 88.4
drag, startPoint x: 498, startPoint y: 98, endPoint x: 326, endPoint y: 216, distance: 208.6
drag, startPoint x: 397, startPoint y: 93, endPoint x: 501, endPoint y: 221, distance: 164.4
drag, startPoint x: 597, startPoint y: 76, endPoint x: 230, endPoint y: 194, distance: 385.5
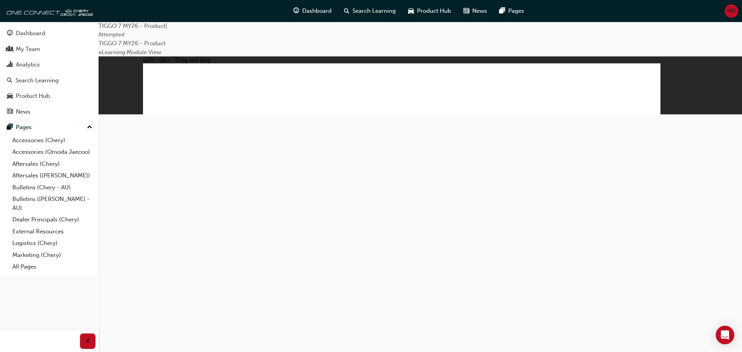
drag, startPoint x: 464, startPoint y: 138, endPoint x: 430, endPoint y: 195, distance: 67.6
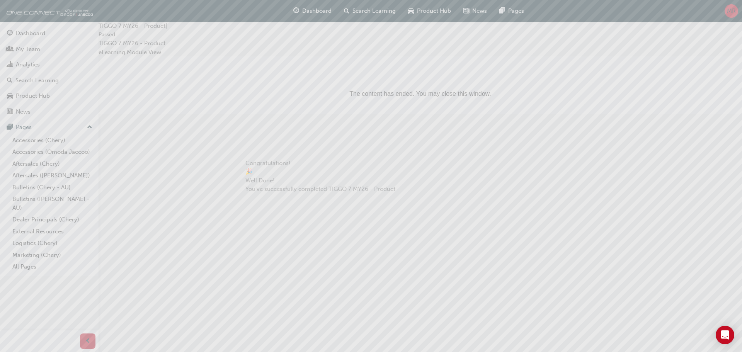
click at [297, 165] on span "cross-icon" at bounding box center [297, 165] width 0 height 0
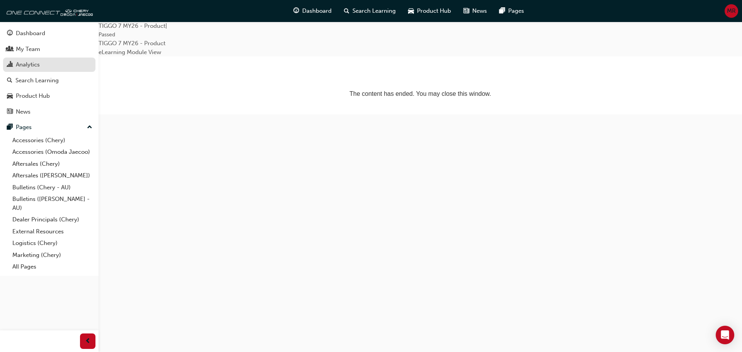
click at [35, 67] on div "Analytics" at bounding box center [28, 64] width 24 height 9
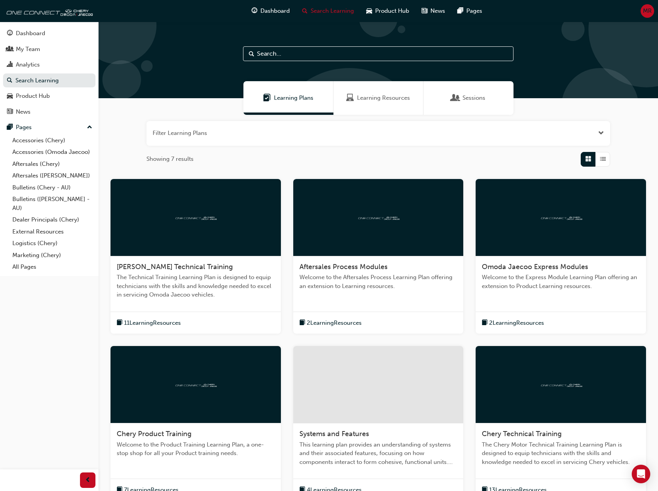
click at [389, 107] on div "Learning Resources" at bounding box center [378, 98] width 90 height 34
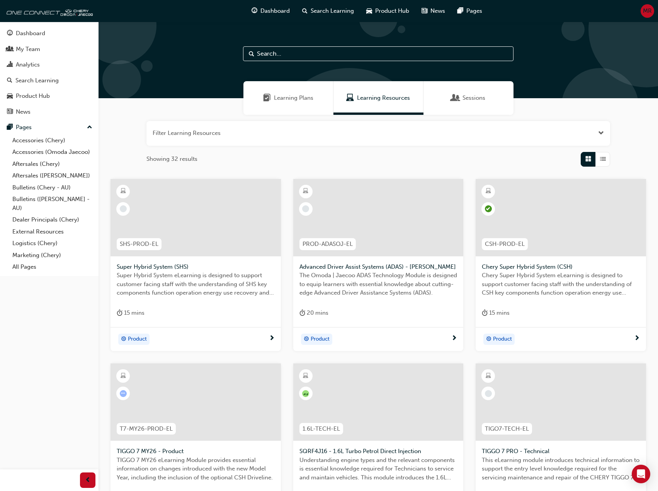
click at [582, 214] on div at bounding box center [561, 217] width 170 height 77
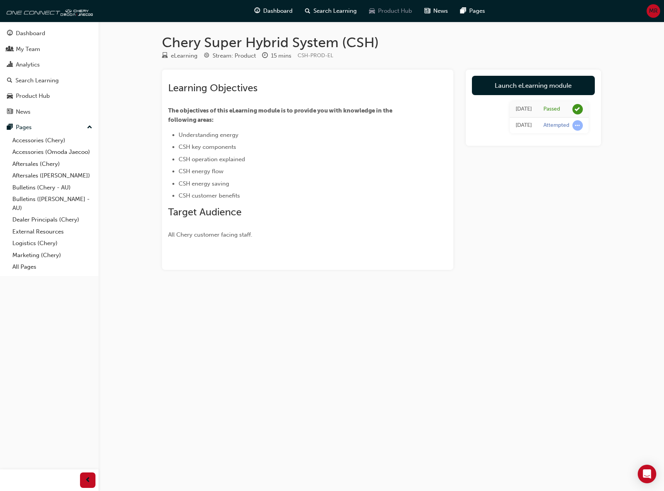
click at [376, 14] on div "Product Hub" at bounding box center [390, 11] width 55 height 16
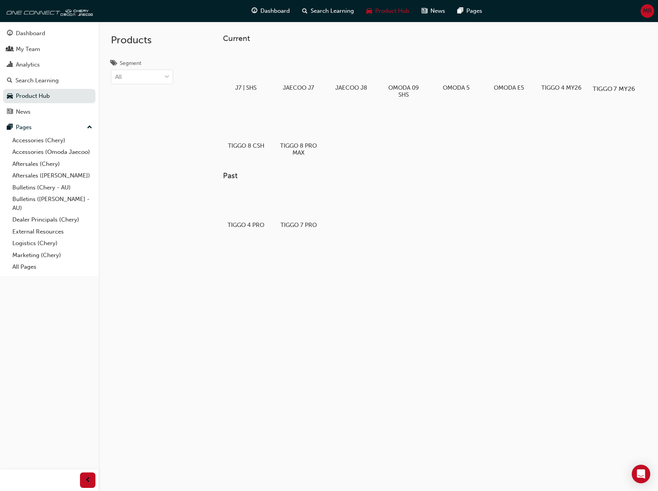
click at [617, 75] on div at bounding box center [613, 66] width 43 height 31
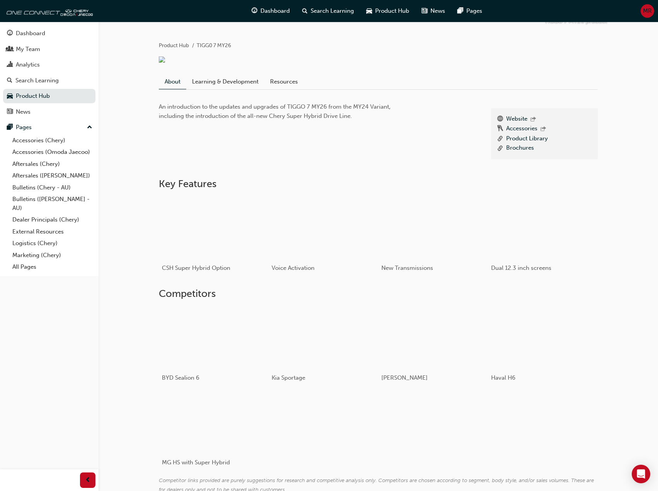
scroll to position [155, 0]
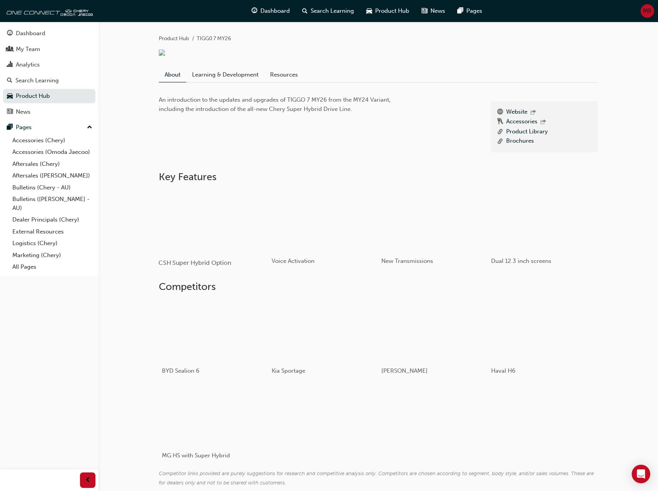
click at [221, 224] on div "button" at bounding box center [213, 221] width 110 height 62
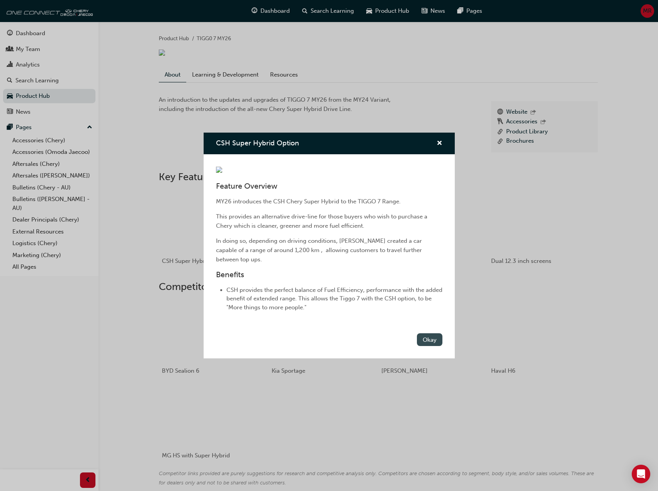
click at [433, 346] on button "Okay" at bounding box center [429, 339] width 25 height 13
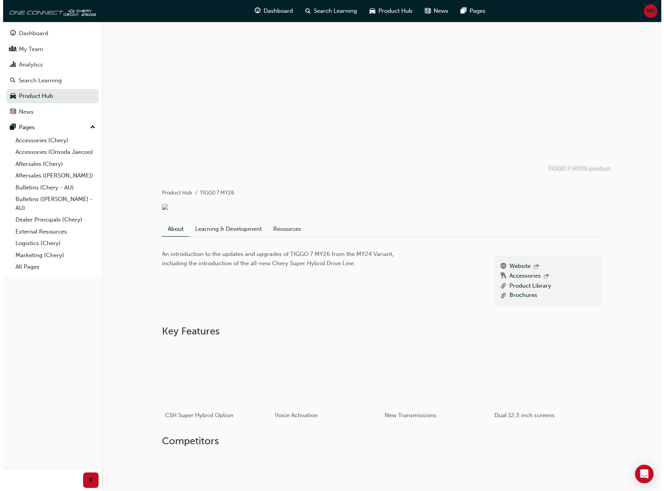
scroll to position [0, 0]
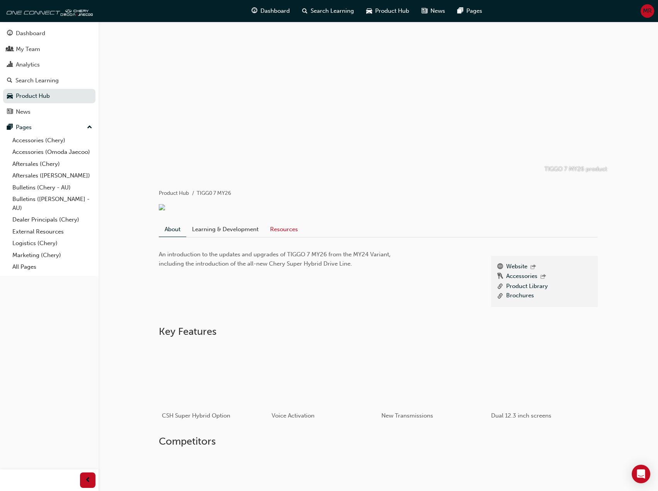
click at [288, 233] on link "Resources" at bounding box center [283, 229] width 39 height 15
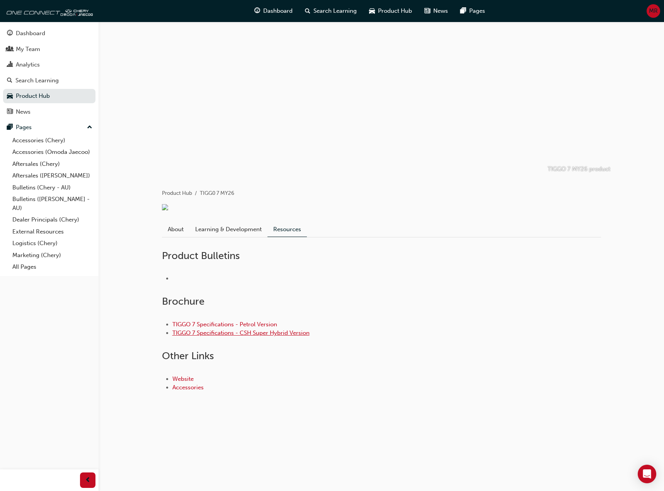
click at [265, 336] on link "TIGGO 7 Specifications - CSH Super Hybrid Version" at bounding box center [240, 332] width 137 height 7
drag, startPoint x: 258, startPoint y: 334, endPoint x: 258, endPoint y: 340, distance: 6.2
